Goal: Task Accomplishment & Management: Complete application form

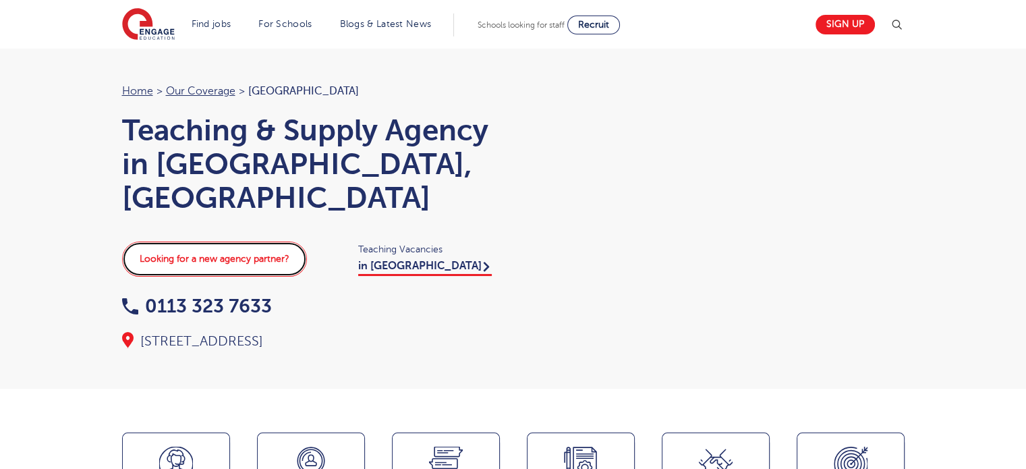
click at [276, 242] on link "Looking for a new agency partner?" at bounding box center [214, 259] width 185 height 35
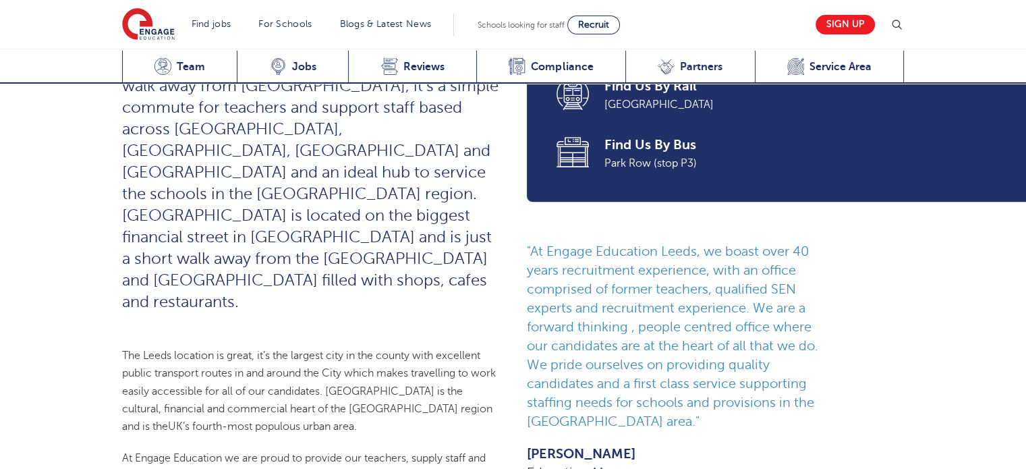
scroll to position [675, 0]
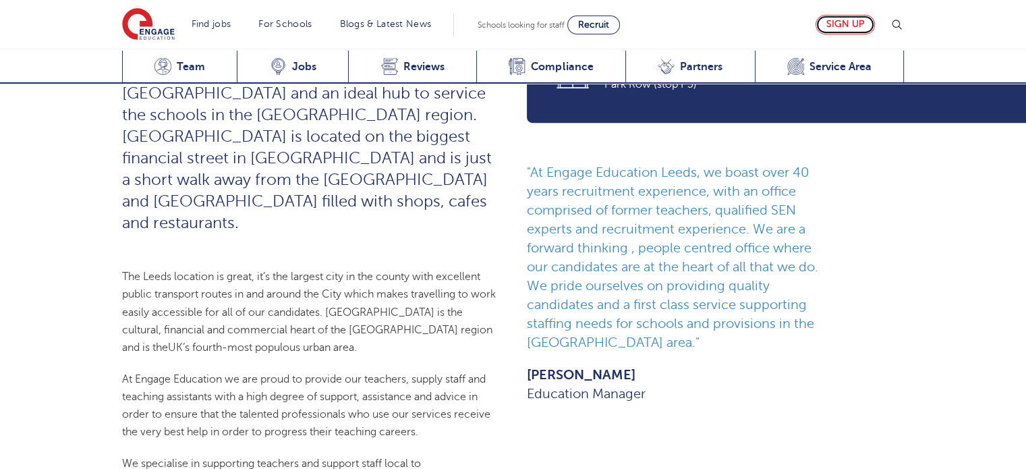
click at [841, 22] on link "Sign up" at bounding box center [845, 25] width 59 height 20
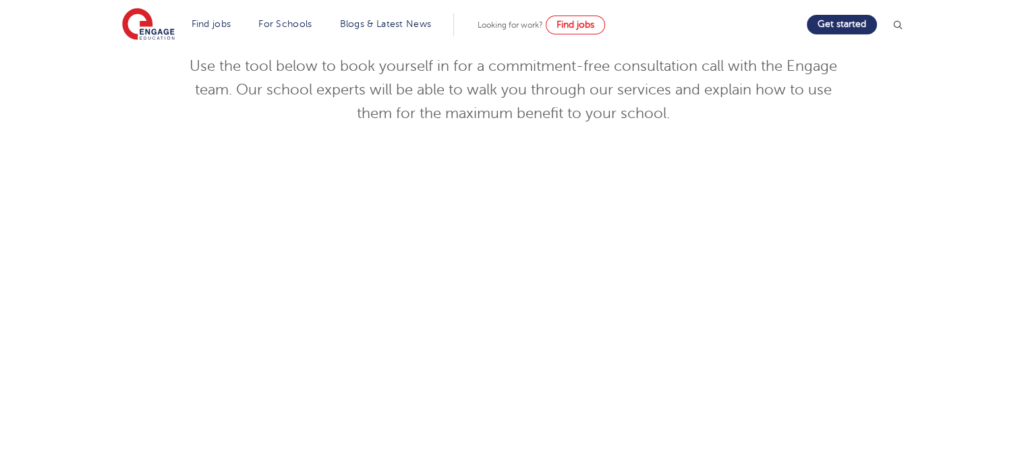
scroll to position [270, 0]
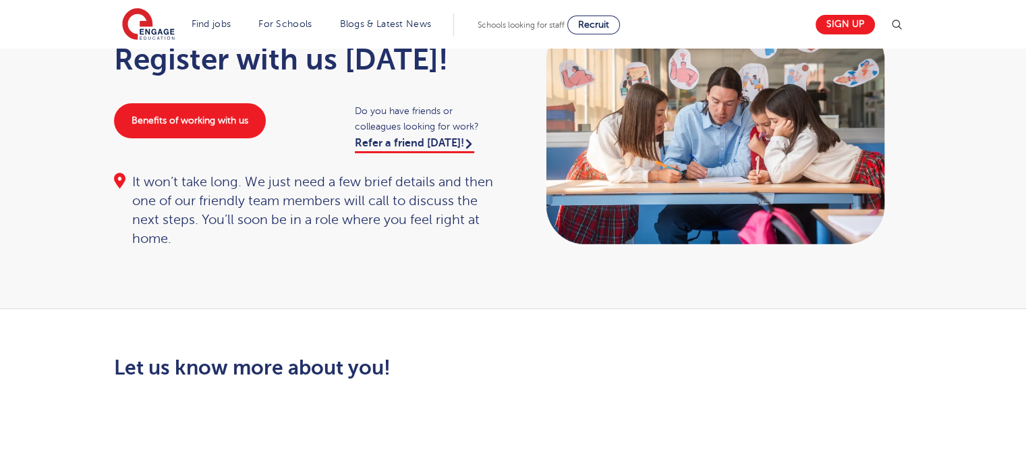
scroll to position [202, 0]
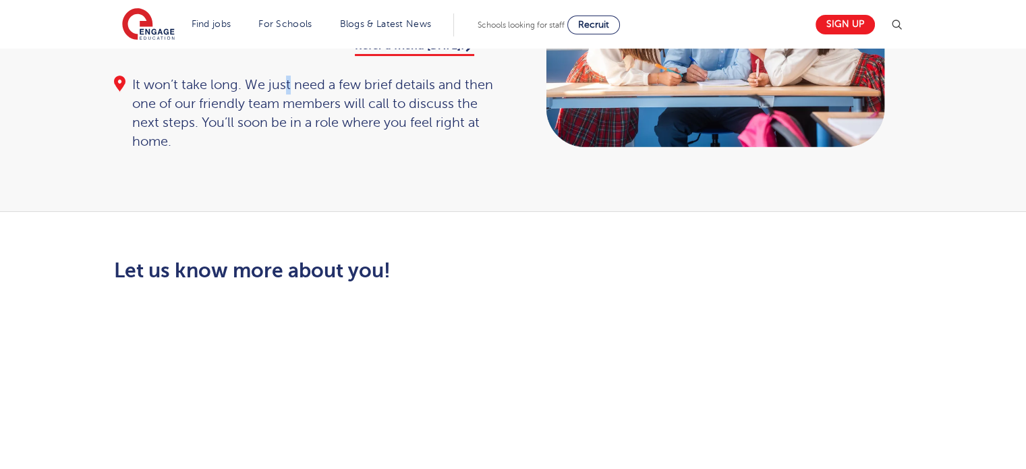
click at [289, 83] on div "It won’t take long. We just need a few brief details and then one of our friend…" at bounding box center [307, 114] width 386 height 76
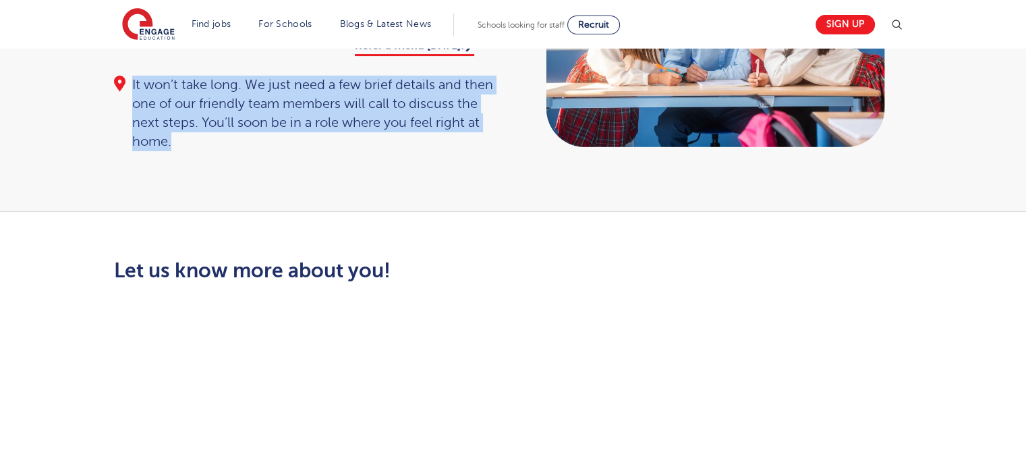
click at [289, 83] on div "It won’t take long. We just need a few brief details and then one of our friend…" at bounding box center [307, 114] width 386 height 76
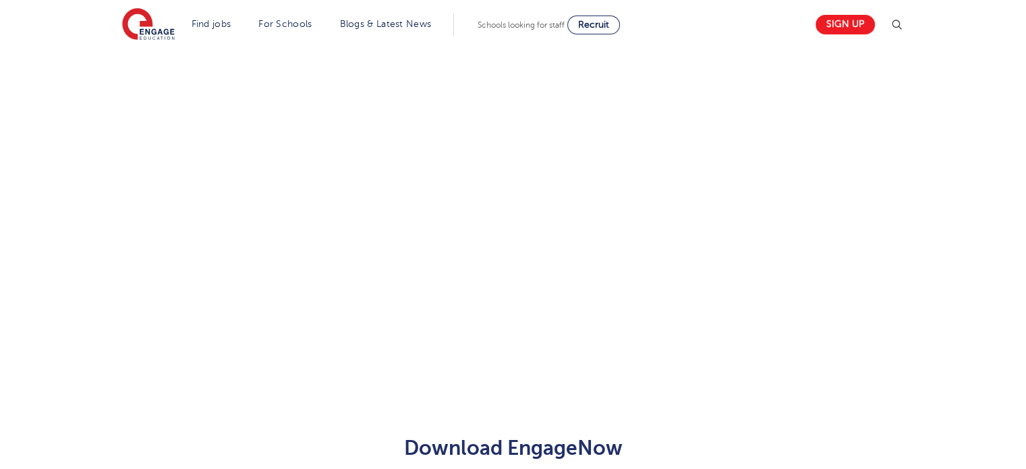
scroll to position [683, 0]
click at [692, 186] on div "Let us know more about you!" at bounding box center [513, 136] width 818 height 715
click at [991, 260] on div "Let us know more about you!" at bounding box center [513, 267] width 1026 height 700
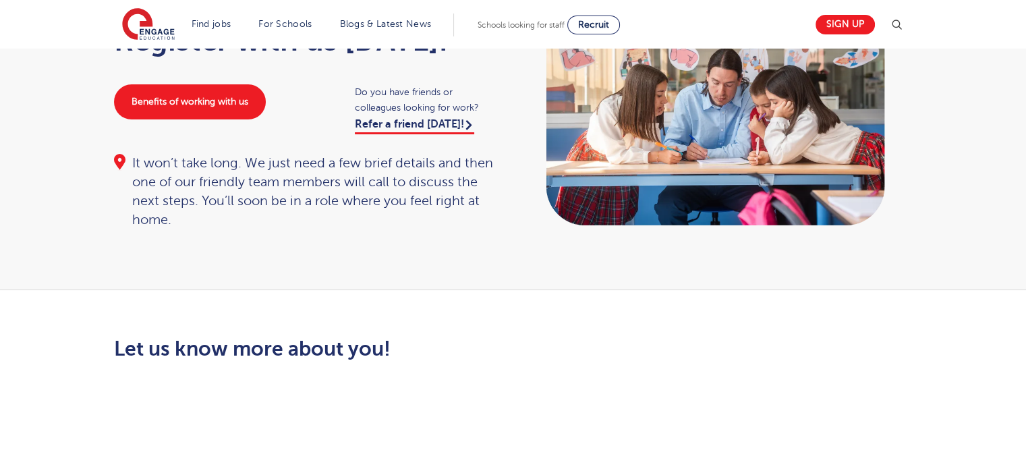
scroll to position [0, 0]
